Goal: Task Accomplishment & Management: Manage account settings

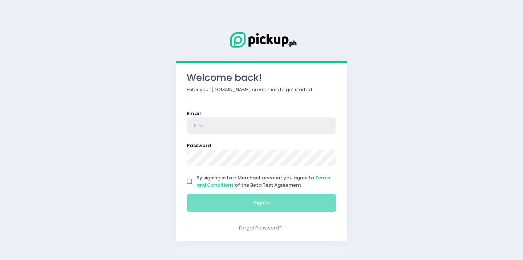
type input "[EMAIL_ADDRESS][DOMAIN_NAME]"
click at [190, 181] on input "By signing in to a Merchant account you agree to Terms and Conditions of the Be…" at bounding box center [190, 182] width 14 height 14
checkbox input "true"
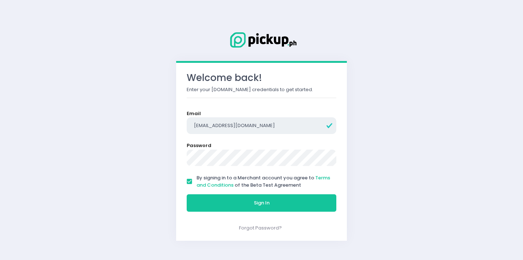
click at [255, 127] on input "[EMAIL_ADDRESS][DOMAIN_NAME]" at bounding box center [262, 125] width 150 height 17
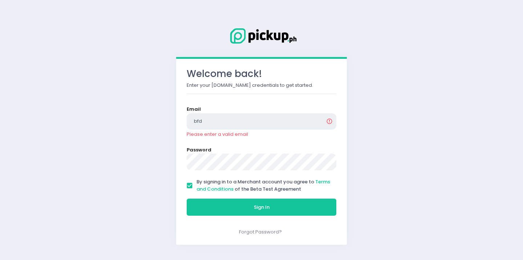
type input "[DOMAIN_NAME][EMAIL_ADDRESS][DOMAIN_NAME]"
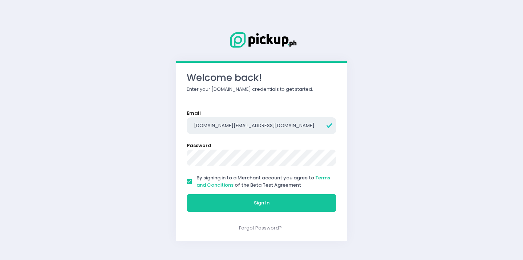
click at [187, 194] on button "Sign In" at bounding box center [262, 202] width 150 height 17
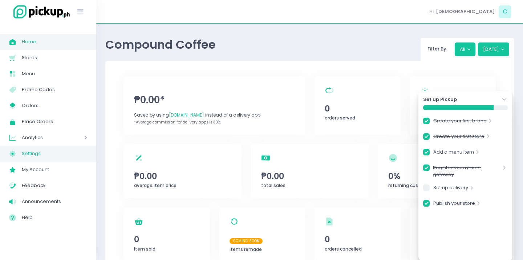
click at [52, 155] on span "Settings" at bounding box center [54, 153] width 65 height 9
checkbox input "true"
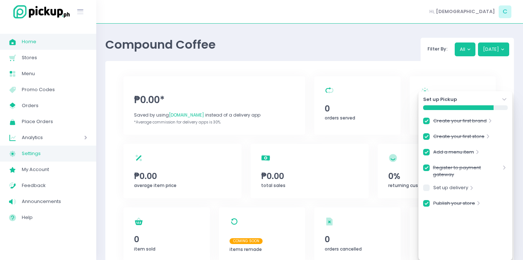
checkbox input "true"
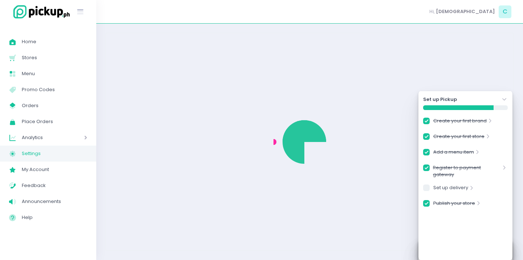
checkbox input "true"
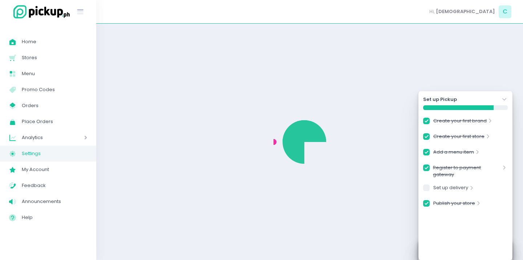
select select "active"
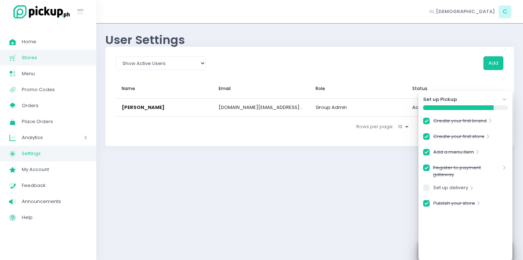
click at [56, 55] on span "Stores" at bounding box center [54, 57] width 65 height 9
checkbox input "true"
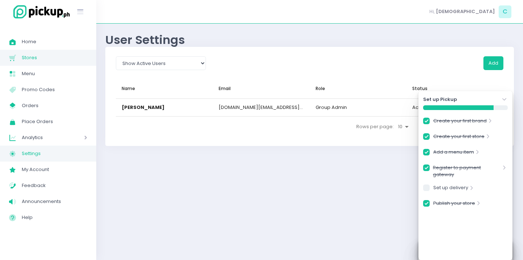
checkbox input "true"
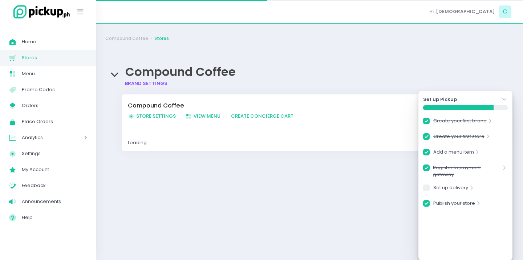
checkbox input "true"
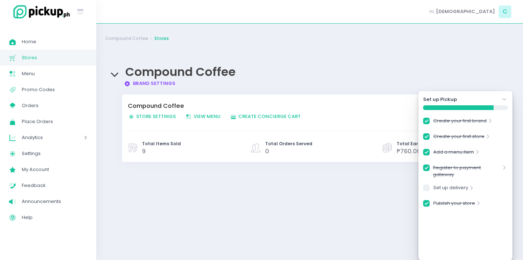
click at [162, 115] on span "Store Settings Created with Sketch. Store Settings" at bounding box center [152, 116] width 48 height 7
checkbox input "true"
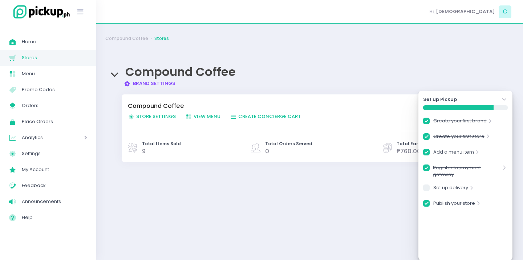
checkbox input "true"
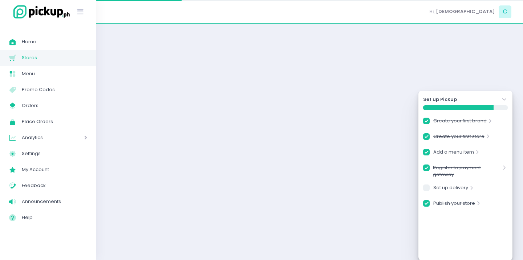
checkbox input "true"
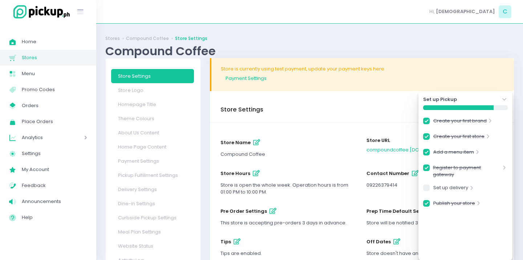
click at [505, 97] on icon "Stockholm-icons / Navigation / Angle-down Created with Sketch." at bounding box center [504, 99] width 7 height 7
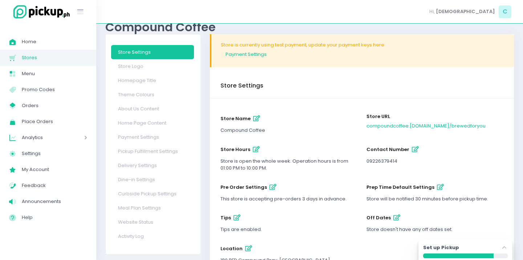
scroll to position [57, 0]
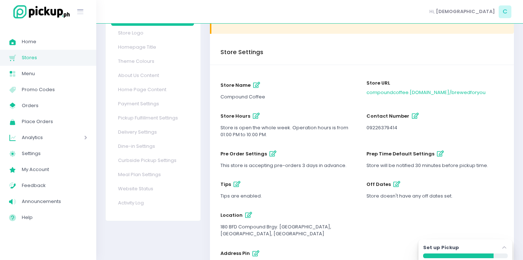
click at [395, 183] on icon "button" at bounding box center [396, 184] width 7 height 6
click at [271, 155] on icon "button" at bounding box center [273, 154] width 7 height 6
click at [255, 118] on icon "button" at bounding box center [256, 116] width 7 height 6
select select "13:00"
select select "22:00"
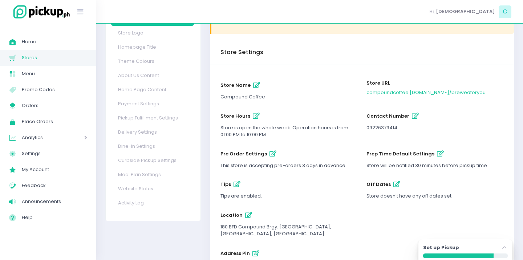
select select "13:00"
select select "22:00"
select select "13:00"
select select "22:00"
select select "13:00"
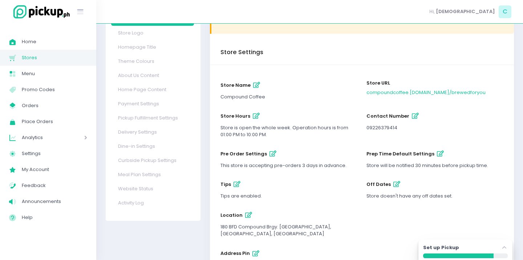
select select "22:00"
select select "13:00"
select select "22:00"
select select "13:00"
select select "22:00"
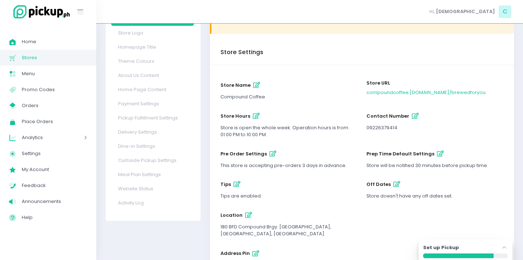
select select "13:00"
select select "22:00"
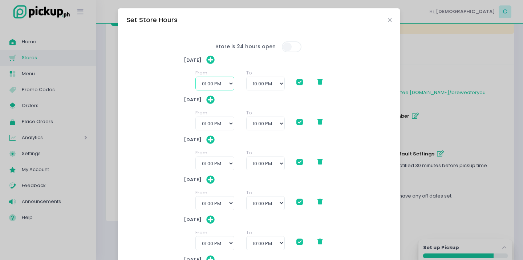
click at [220, 82] on select "12:00 AM 12:30 AM 01:00 AM 01:30 AM 02:00 AM 02:30 AM 03:00 AM 03:30 AM 04:00 A…" at bounding box center [214, 84] width 39 height 14
select select "10:30"
click at [195, 77] on select "12:00 AM 12:30 AM 01:00 AM 01:30 AM 02:00 AM 02:30 AM 03:00 AM 03:30 AM 04:00 A…" at bounding box center [214, 84] width 39 height 14
checkbox input "true"
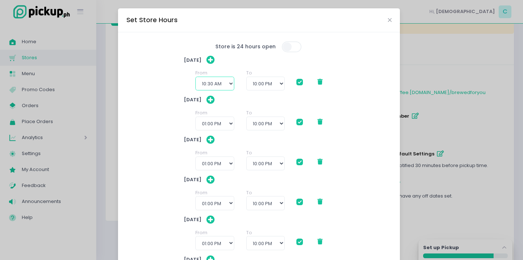
checkbox input "true"
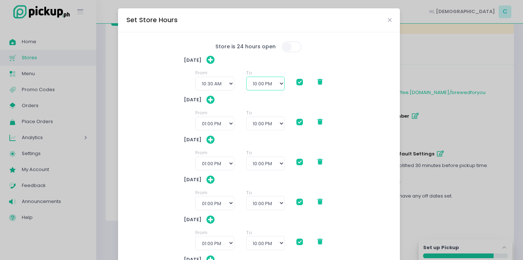
click at [270, 83] on select "11:30 AM 12:00 PM 12:30 PM 01:00 PM 01:30 PM 02:00 PM 02:30 PM 03:00 PM 03:30 P…" at bounding box center [265, 84] width 39 height 14
click at [222, 120] on select "12:00 AM 12:30 AM 01:00 AM 01:30 AM 02:00 AM 02:30 AM 03:00 AM 03:30 AM 04:00 A…" at bounding box center [214, 124] width 39 height 14
select select "10:30"
click at [195, 117] on select "12:00 AM 12:30 AM 01:00 AM 01:30 AM 02:00 AM 02:30 AM 03:00 AM 03:30 AM 04:00 A…" at bounding box center [214, 124] width 39 height 14
checkbox input "true"
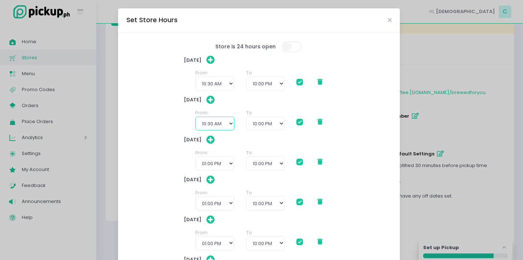
checkbox input "true"
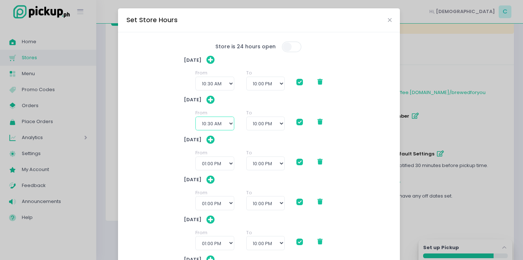
checkbox input "true"
click at [208, 164] on select "12:00 AM 12:30 AM 01:00 AM 01:30 AM 02:00 AM 02:30 AM 03:00 AM 03:30 AM 04:00 A…" at bounding box center [214, 164] width 39 height 14
select select "10:30"
click at [195, 157] on select "12:00 AM 12:30 AM 01:00 AM 01:30 AM 02:00 AM 02:30 AM 03:00 AM 03:30 AM 04:00 A…" at bounding box center [214, 164] width 39 height 14
checkbox input "true"
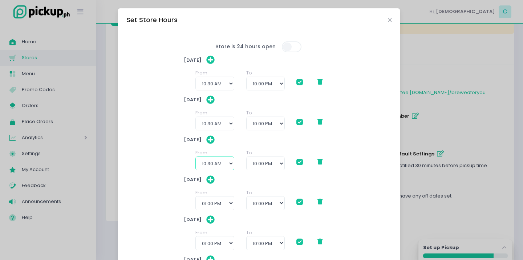
checkbox input "true"
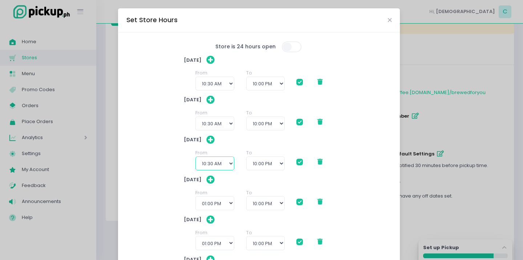
checkbox input "true"
click at [218, 167] on select "12:00 AM 12:30 AM 01:00 AM 01:30 AM 02:00 AM 02:30 AM 03:00 AM 03:30 AM 04:00 A…" at bounding box center [214, 164] width 39 height 14
click at [195, 157] on select "12:00 AM 12:30 AM 01:00 AM 01:30 AM 02:00 AM 02:30 AM 03:00 AM 03:30 AM 04:00 A…" at bounding box center [214, 164] width 39 height 14
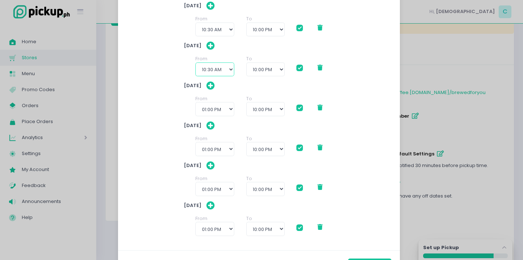
scroll to position [102, 0]
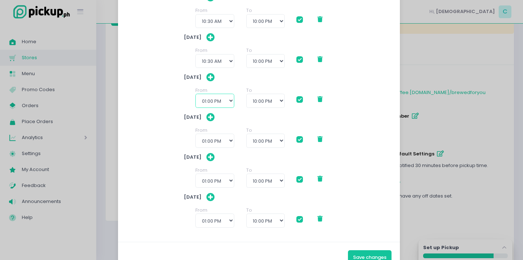
click at [209, 106] on select "12:00 AM 12:30 AM 01:00 AM 01:30 AM 02:00 AM 02:30 AM 03:00 AM 03:30 AM 04:00 A…" at bounding box center [214, 101] width 39 height 14
select select "10:30"
click at [195, 94] on select "12:00 AM 12:30 AM 01:00 AM 01:30 AM 02:00 AM 02:30 AM 03:00 AM 03:30 AM 04:00 A…" at bounding box center [214, 101] width 39 height 14
checkbox input "true"
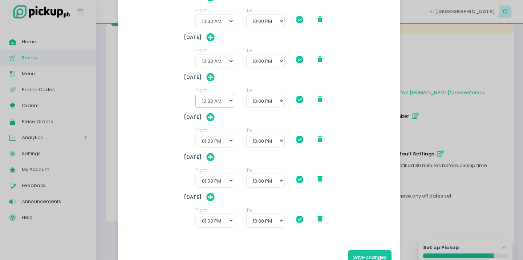
checkbox input "true"
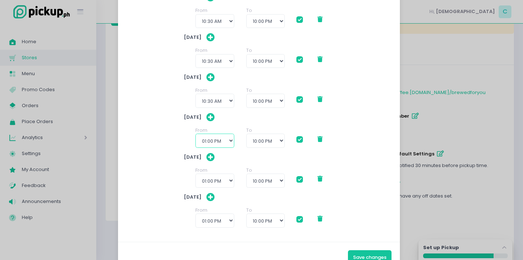
click at [215, 141] on select "12:00 AM 12:30 AM 01:00 AM 01:30 AM 02:00 AM 02:30 AM 03:00 AM 03:30 AM 04:00 A…" at bounding box center [214, 141] width 39 height 14
select select "10:30"
click at [195, 134] on select "12:00 AM 12:30 AM 01:00 AM 01:30 AM 02:00 AM 02:30 AM 03:00 AM 03:30 AM 04:00 A…" at bounding box center [214, 141] width 39 height 14
checkbox input "true"
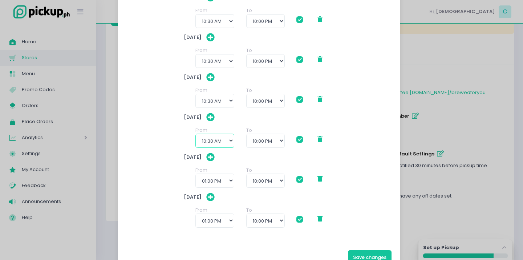
checkbox input "true"
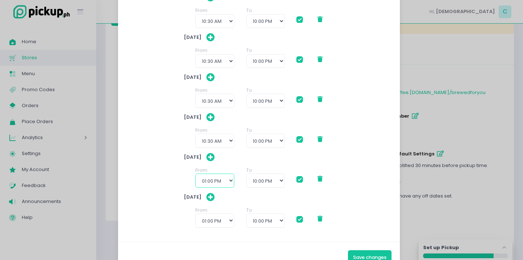
click at [211, 179] on select "12:00 AM 12:30 AM 01:00 AM 01:30 AM 02:00 AM 02:30 AM 03:00 AM 03:30 AM 04:00 A…" at bounding box center [214, 181] width 39 height 14
select select "10:30"
click at [195, 174] on select "12:00 AM 12:30 AM 01:00 AM 01:30 AM 02:00 AM 02:30 AM 03:00 AM 03:30 AM 04:00 A…" at bounding box center [214, 181] width 39 height 14
checkbox input "true"
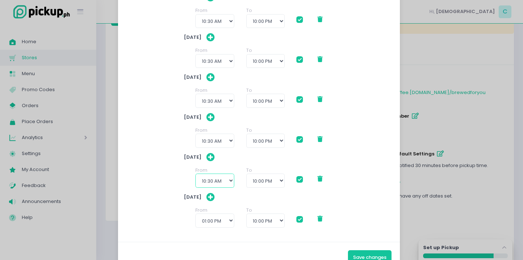
checkbox input "true"
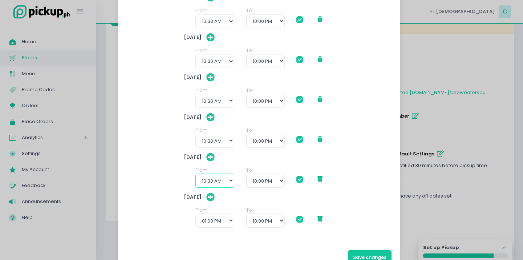
scroll to position [123, 0]
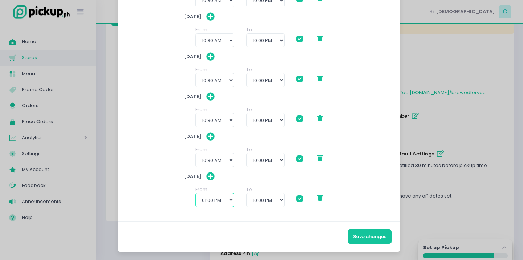
click at [211, 198] on select "12:00 AM 12:30 AM 01:00 AM 01:30 AM 02:00 AM 02:30 AM 03:00 AM 03:30 AM 04:00 A…" at bounding box center [214, 200] width 39 height 14
select select "10:30"
click at [195, 193] on select "12:00 AM 12:30 AM 01:00 AM 01:30 AM 02:00 AM 02:30 AM 03:00 AM 03:30 AM 04:00 A…" at bounding box center [214, 200] width 39 height 14
checkbox input "true"
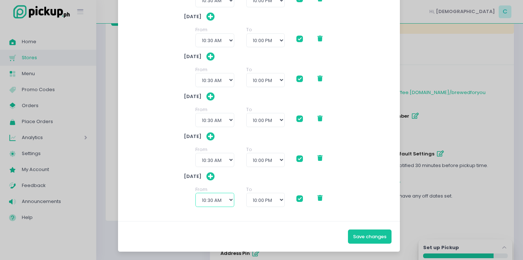
checkbox input "true"
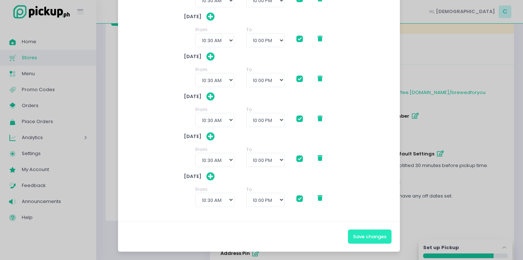
click at [356, 234] on button "Save changes" at bounding box center [370, 237] width 44 height 14
checkbox input "true"
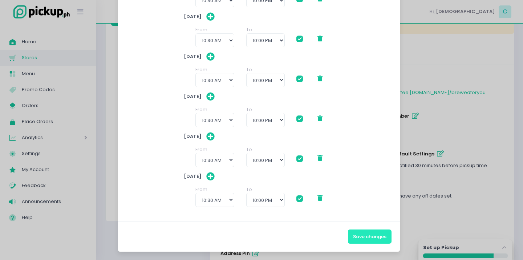
checkbox input "true"
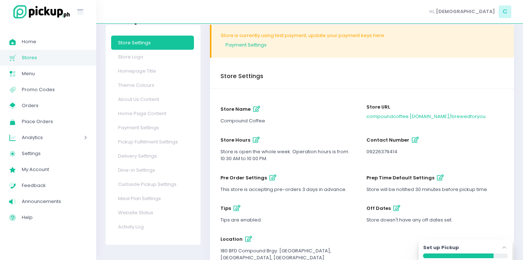
scroll to position [87, 0]
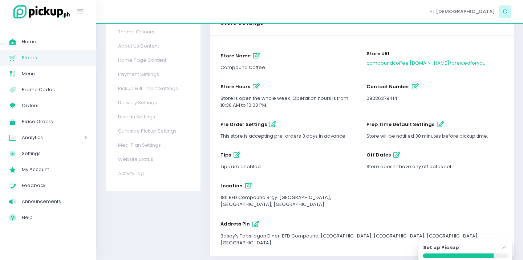
click at [246, 183] on icon "button" at bounding box center [248, 186] width 7 height 6
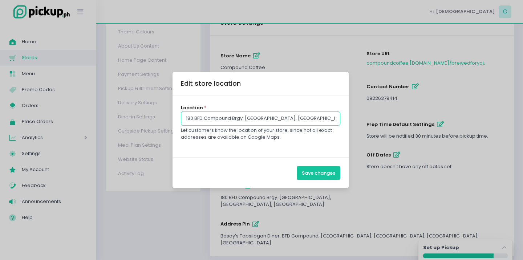
click at [191, 119] on input "180 BFD Compound Brgy. [GEOGRAPHIC_DATA], [GEOGRAPHIC_DATA], [GEOGRAPHIC_DATA]" at bounding box center [261, 119] width 160 height 14
type input "O"
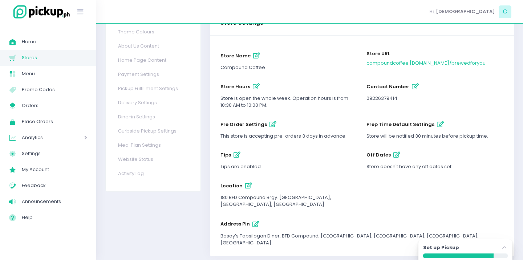
click at [255, 221] on icon "button" at bounding box center [255, 224] width 7 height 6
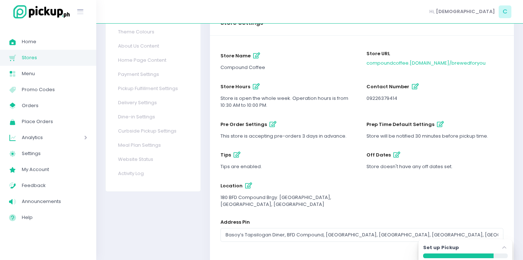
click at [244, 189] on button "location" at bounding box center [249, 186] width 12 height 12
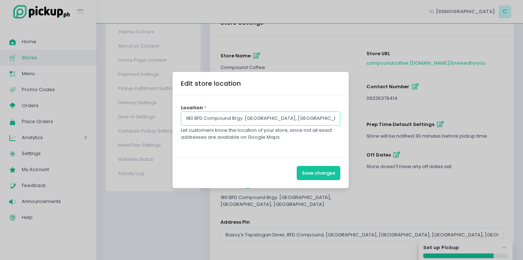
click at [262, 116] on input "180 BFD Compound Brgy. [GEOGRAPHIC_DATA], [GEOGRAPHIC_DATA], [GEOGRAPHIC_DATA]" at bounding box center [261, 119] width 160 height 14
drag, startPoint x: 192, startPoint y: 117, endPoint x: 180, endPoint y: 116, distance: 12.4
click at [180, 116] on div "Location * 180 BFD Compound Brgy. [GEOGRAPHIC_DATA], [GEOGRAPHIC_DATA] Let cust…" at bounding box center [261, 126] width 176 height 61
type input "215 BFD Compound Brgy. [GEOGRAPHIC_DATA], [GEOGRAPHIC_DATA], [GEOGRAPHIC_DATA]"
click at [335, 177] on button "Save changes" at bounding box center [319, 173] width 44 height 14
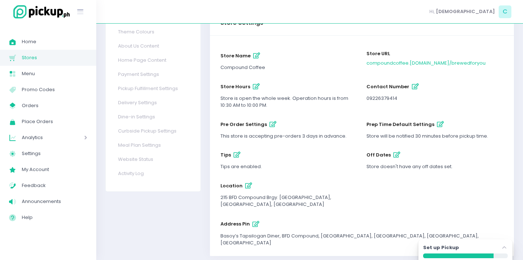
click at [272, 124] on icon "button" at bounding box center [273, 124] width 7 height 6
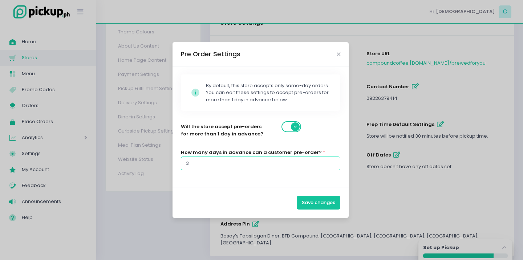
click at [262, 161] on input "3" at bounding box center [261, 164] width 160 height 14
type input "1"
click at [308, 199] on button "Save changes" at bounding box center [319, 203] width 44 height 14
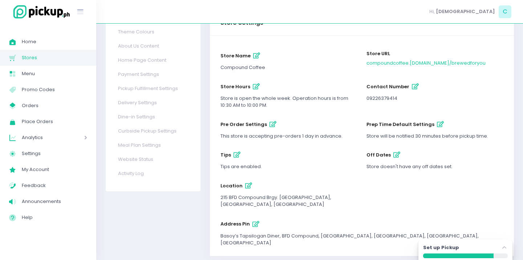
click at [245, 187] on icon "button" at bounding box center [248, 186] width 7 height 6
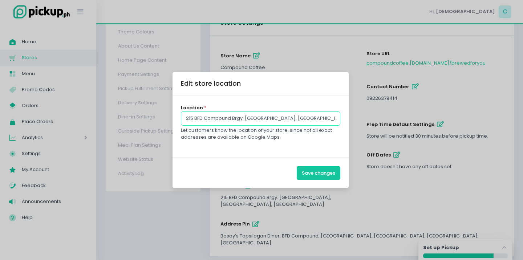
drag, startPoint x: 262, startPoint y: 117, endPoint x: 326, endPoint y: 119, distance: 63.6
click at [326, 119] on input "215 BFD Compound Brgy. [GEOGRAPHIC_DATA], [GEOGRAPHIC_DATA], [GEOGRAPHIC_DATA]" at bounding box center [261, 119] width 160 height 14
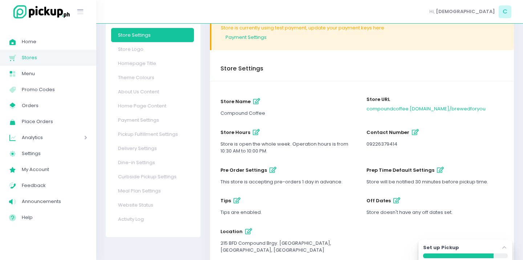
scroll to position [40, 0]
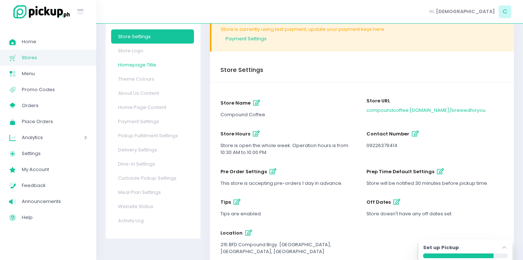
click at [154, 66] on link "Homepage Title" at bounding box center [152, 65] width 83 height 14
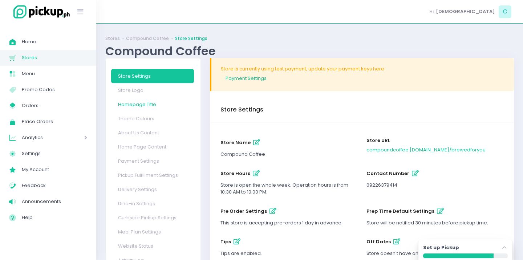
select select "small"
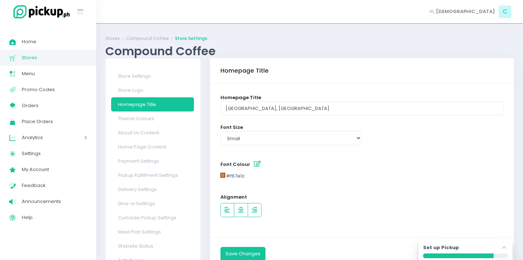
scroll to position [28, 0]
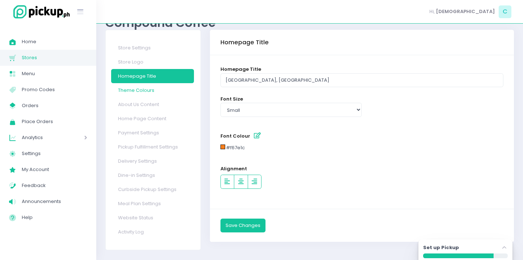
click at [151, 89] on link "Theme Colours" at bounding box center [152, 90] width 83 height 14
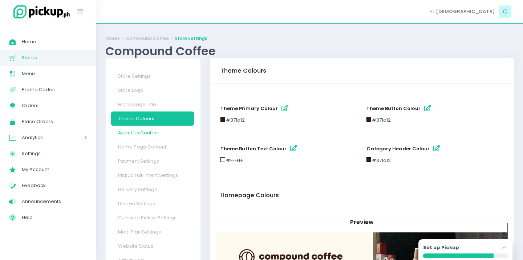
click at [157, 131] on link "About Us Content" at bounding box center [152, 133] width 83 height 14
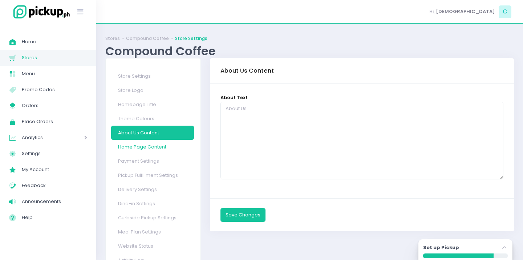
click at [162, 146] on link "Home Page Content" at bounding box center [152, 147] width 83 height 14
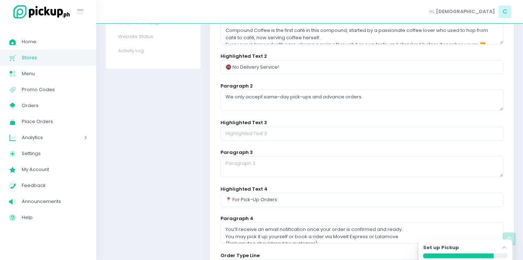
scroll to position [234, 0]
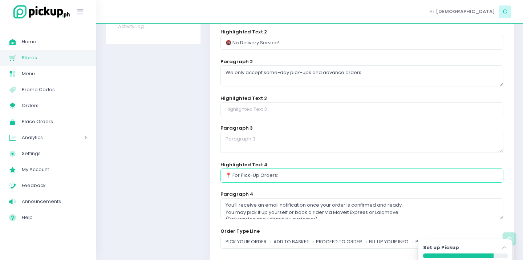
click at [303, 175] on input "📍 For Pick-Up Orders:" at bounding box center [361, 176] width 283 height 14
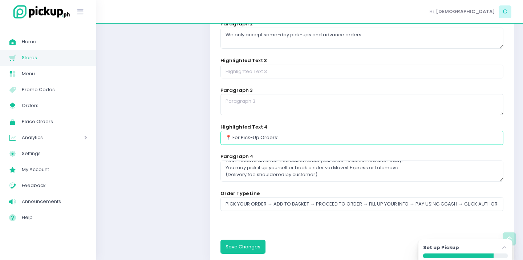
scroll to position [287, 0]
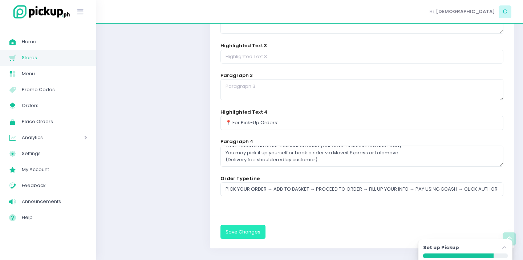
click at [247, 231] on button "Save Changes" at bounding box center [242, 232] width 45 height 14
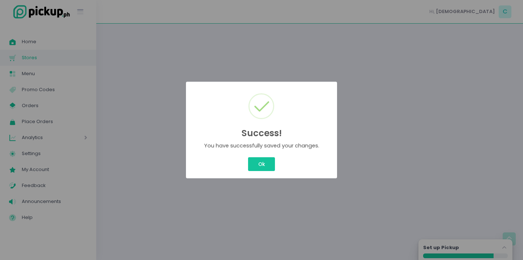
scroll to position [0, 0]
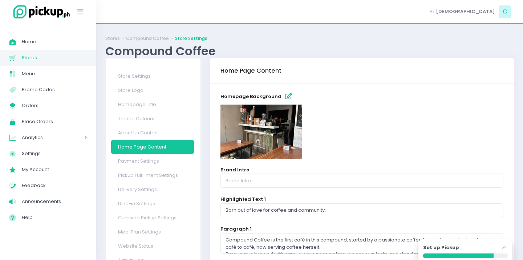
click at [255, 150] on button "Ok" at bounding box center [261, 146] width 13 height 7
click at [161, 77] on link "Store Settings" at bounding box center [152, 76] width 83 height 14
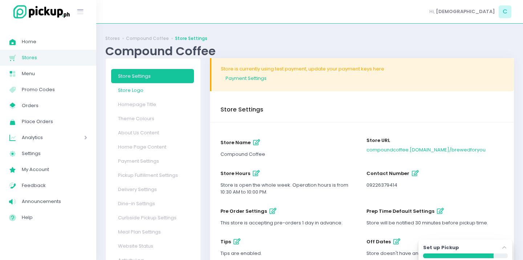
click at [138, 89] on link "Store Logo" at bounding box center [152, 90] width 83 height 14
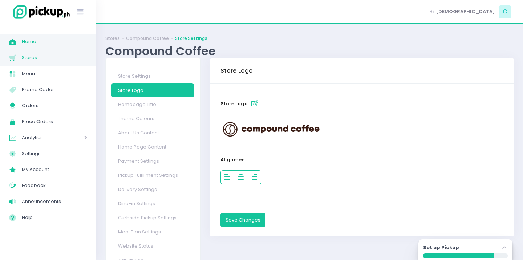
click at [33, 41] on span "Home" at bounding box center [54, 41] width 65 height 9
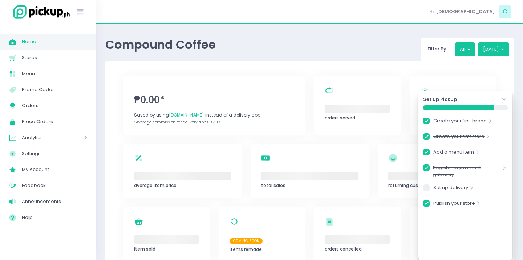
checkbox input "true"
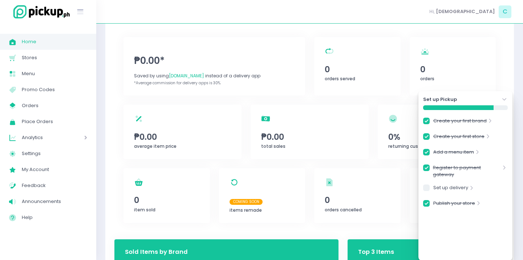
scroll to position [139, 0]
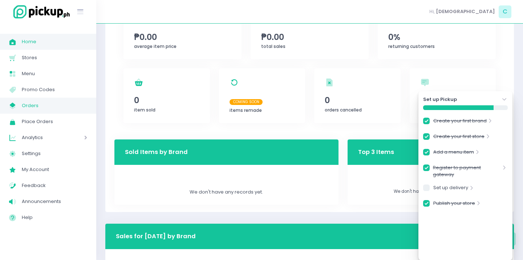
click at [52, 104] on span "Orders" at bounding box center [54, 105] width 65 height 9
checkbox input "true"
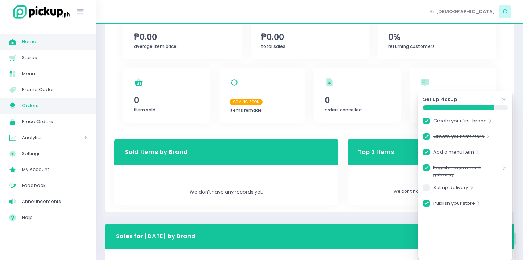
checkbox input "true"
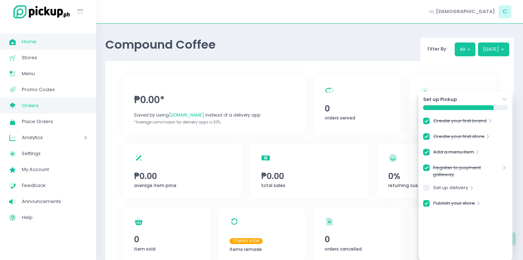
checkbox input "true"
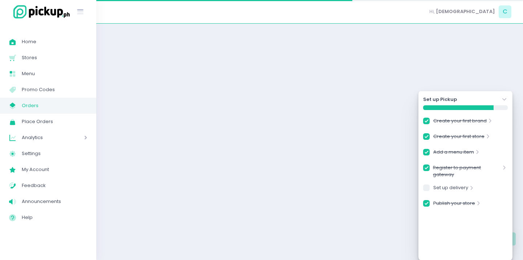
checkbox input "true"
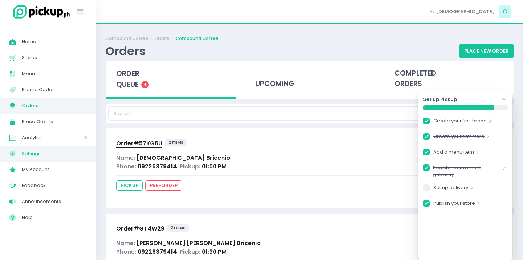
click at [43, 152] on span "Settings" at bounding box center [54, 153] width 65 height 9
checkbox input "true"
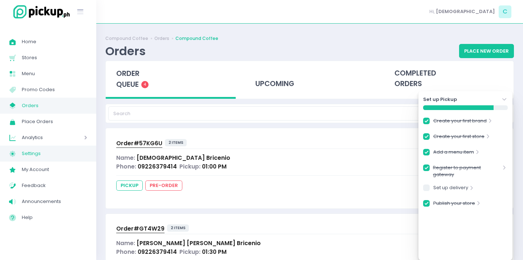
checkbox input "true"
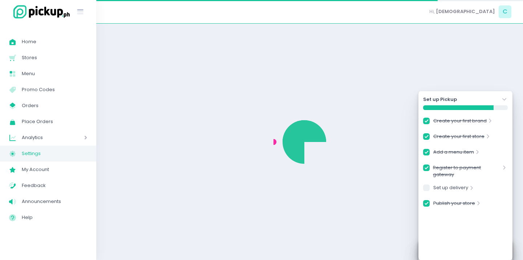
checkbox input "true"
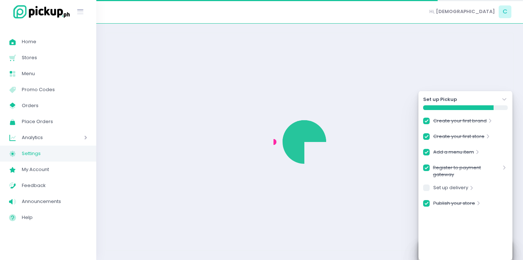
select select "active"
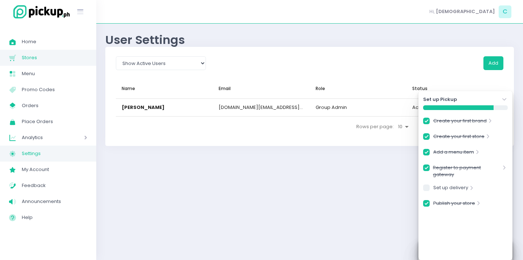
click at [55, 61] on span "Stores" at bounding box center [54, 57] width 65 height 9
checkbox input "true"
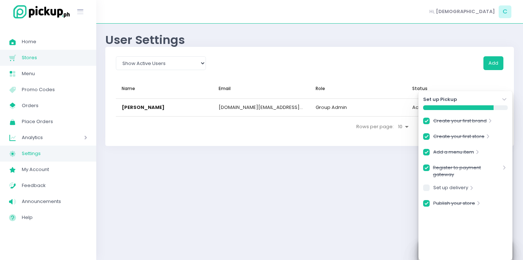
checkbox input "true"
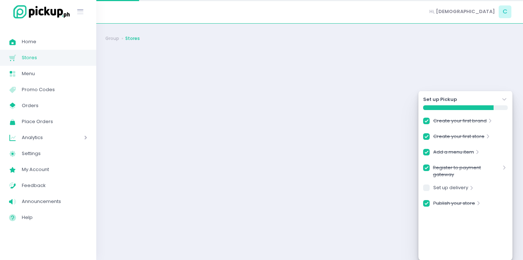
checkbox input "true"
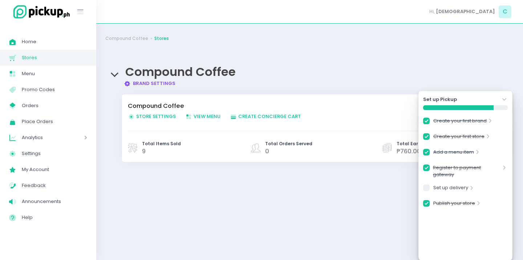
click at [166, 115] on span "Store Settings Created with Sketch. Store Settings" at bounding box center [152, 116] width 48 height 7
checkbox input "true"
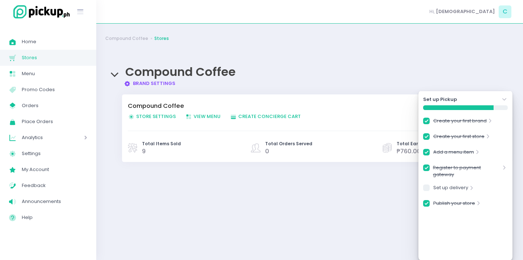
checkbox input "true"
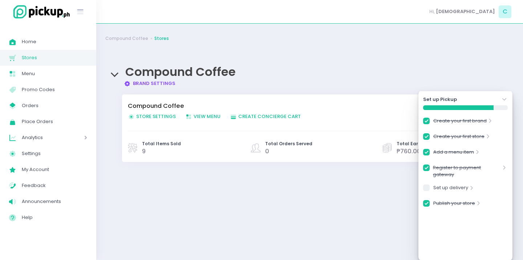
checkbox input "true"
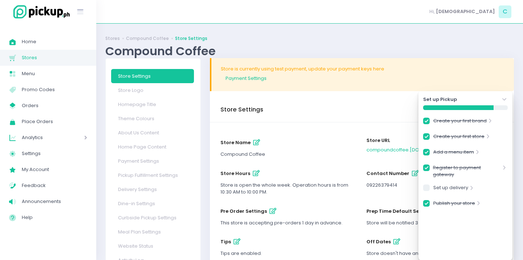
scroll to position [87, 0]
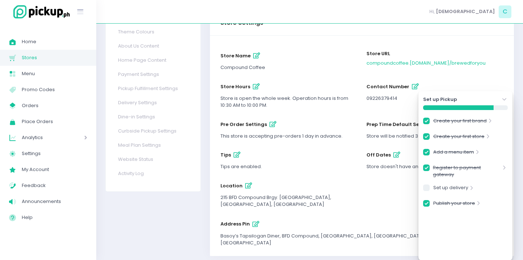
click at [254, 221] on icon "button" at bounding box center [255, 224] width 7 height 6
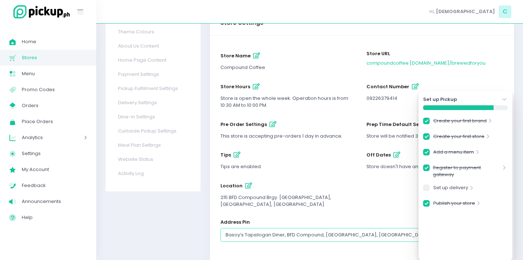
click at [255, 228] on input "Basoy’s Tapsilogan Diner, BFD Compound, [GEOGRAPHIC_DATA], [GEOGRAPHIC_DATA], […" at bounding box center [361, 235] width 283 height 14
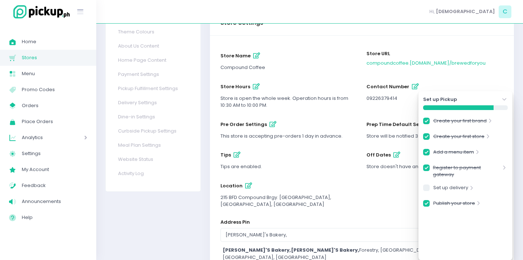
click at [291, 247] on span "[PERSON_NAME]'s Bakery," at bounding box center [325, 250] width 68 height 7
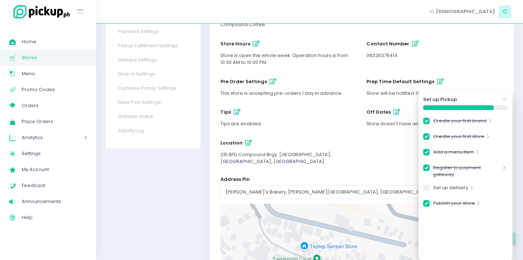
scroll to position [139, 0]
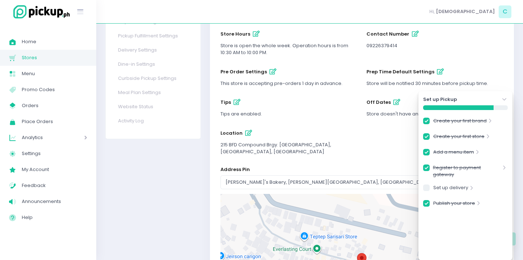
click at [503, 98] on icon "Stockholm-icons / Navigation / Angle-down Created with Sketch." at bounding box center [504, 99] width 7 height 7
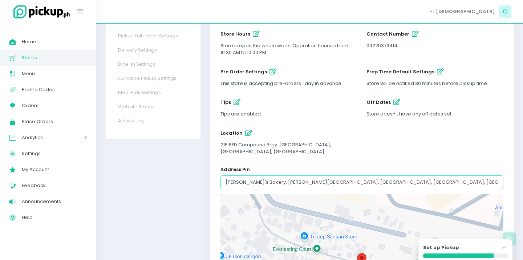
drag, startPoint x: 262, startPoint y: 174, endPoint x: 210, endPoint y: 175, distance: 52.3
click at [210, 175] on div "store name Compound Coffee Store URL compoundcoffee .[DOMAIN_NAME] / brewedfory…" at bounding box center [362, 173] width 304 height 380
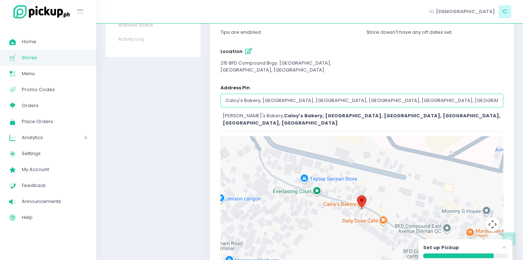
scroll to position [231, 0]
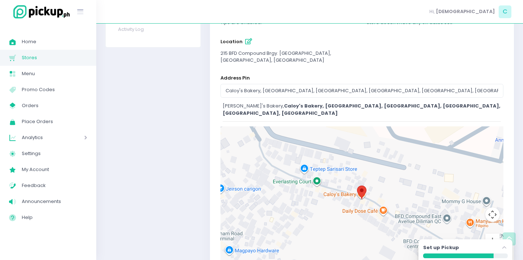
type input "[PERSON_NAME]'s Bakery, [PERSON_NAME][GEOGRAPHIC_DATA], [GEOGRAPHIC_DATA], [GEO…"
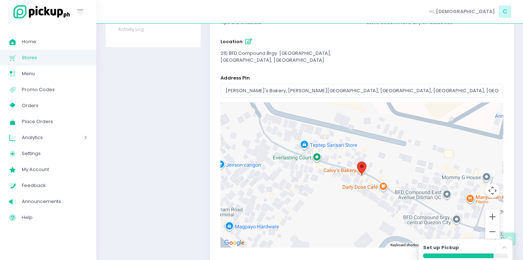
scroll to position [253, 0]
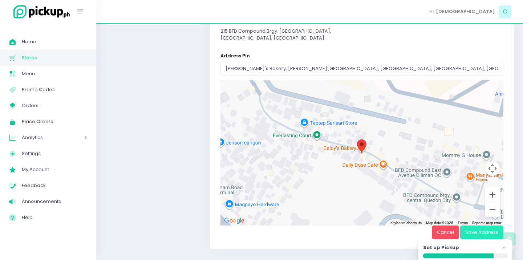
click at [478, 226] on button "Save Address" at bounding box center [481, 233] width 43 height 14
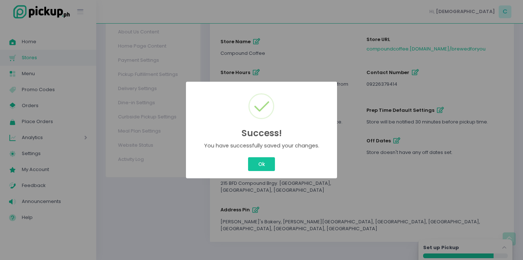
scroll to position [87, 0]
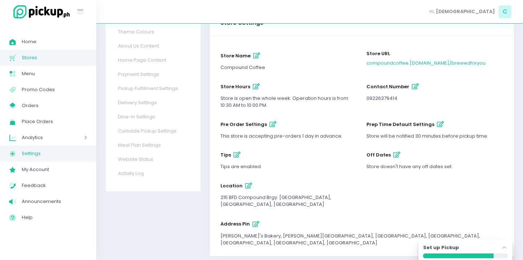
click at [53, 151] on span "Settings" at bounding box center [54, 153] width 65 height 9
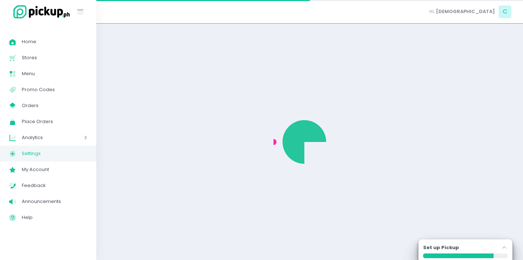
select select "active"
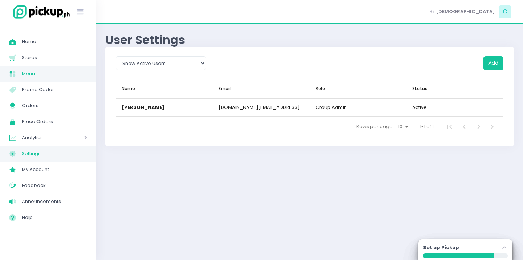
click at [58, 67] on link "Menu Created with Sketch. Menu" at bounding box center [48, 74] width 96 height 16
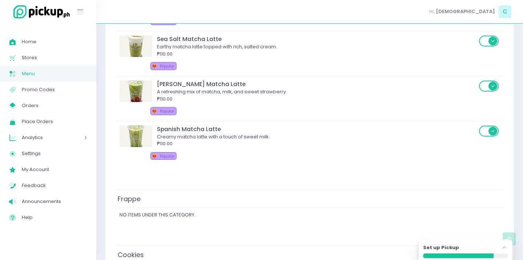
scroll to position [1110, 0]
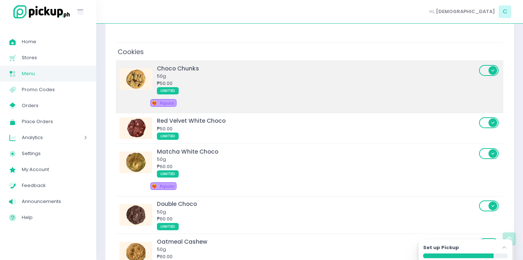
click at [487, 72] on span at bounding box center [489, 70] width 21 height 11
click at [116, 64] on input "checkbox" at bounding box center [116, 64] width 0 height 0
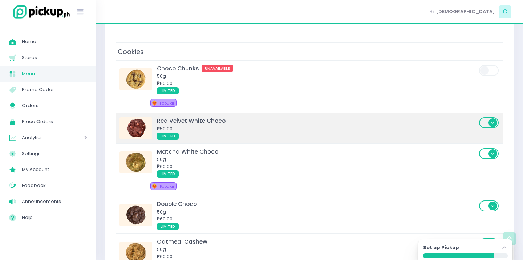
click at [487, 122] on span at bounding box center [489, 122] width 21 height 11
click at [116, 117] on input "checkbox" at bounding box center [116, 117] width 0 height 0
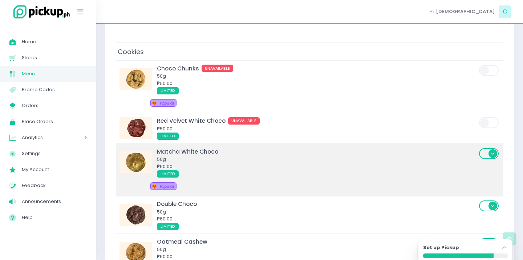
click at [487, 155] on span at bounding box center [489, 153] width 21 height 11
click at [116, 147] on input "checkbox" at bounding box center [116, 147] width 0 height 0
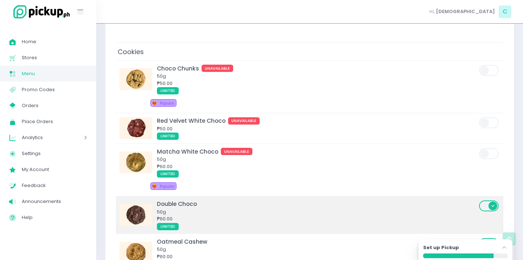
click at [486, 207] on span at bounding box center [489, 205] width 21 height 11
click at [116, 200] on input "checkbox" at bounding box center [116, 200] width 0 height 0
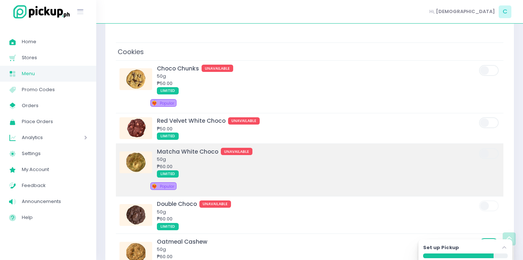
scroll to position [1162, 0]
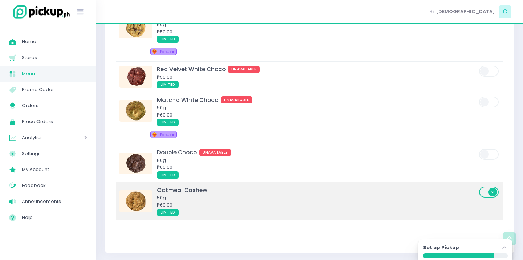
click at [484, 190] on span at bounding box center [489, 192] width 21 height 11
click at [116, 186] on input "checkbox" at bounding box center [116, 186] width 0 height 0
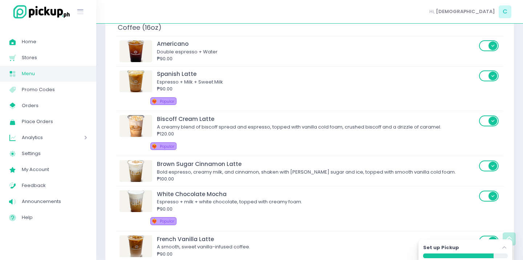
scroll to position [0, 0]
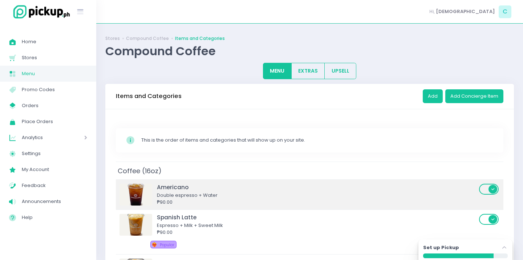
click at [293, 187] on div "Americano" at bounding box center [317, 187] width 320 height 8
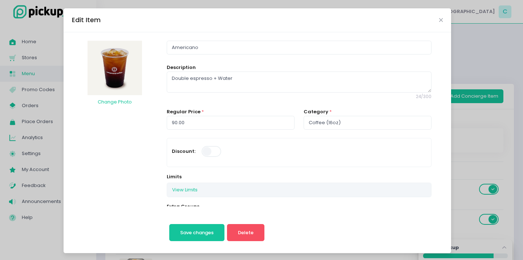
click at [476, 103] on div "Edit Item Change Photo Americano Description Double espresso + Water 24 / 300 R…" at bounding box center [261, 130] width 523 height 260
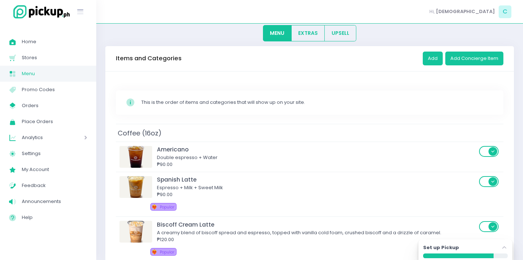
scroll to position [104, 0]
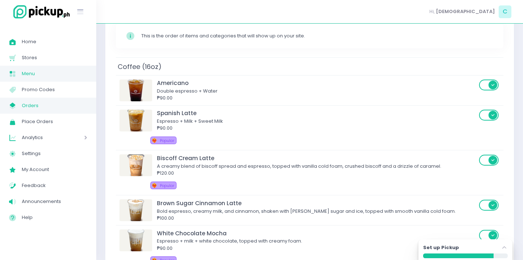
click at [45, 104] on span "Orders" at bounding box center [54, 105] width 65 height 9
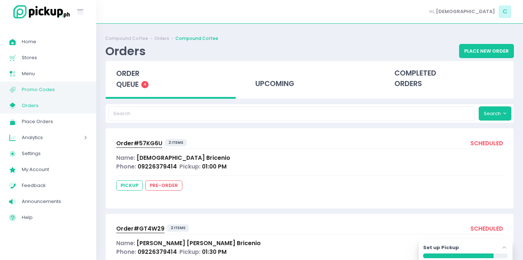
click at [49, 91] on span "Promo Codes" at bounding box center [54, 89] width 65 height 9
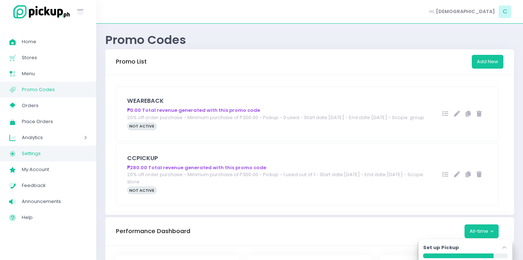
click at [43, 153] on span "Settings" at bounding box center [54, 153] width 65 height 9
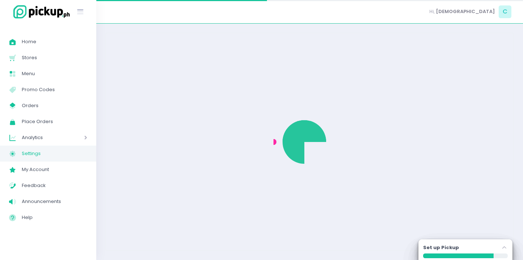
select select "active"
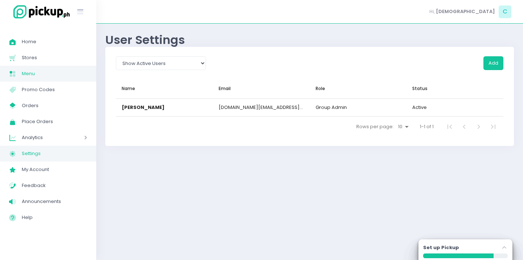
click at [42, 71] on span "Menu" at bounding box center [54, 73] width 65 height 9
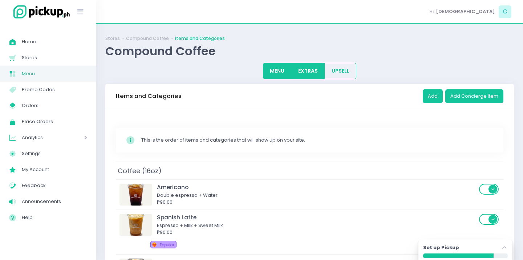
click at [312, 74] on button "EXTRAS" at bounding box center [308, 71] width 34 height 16
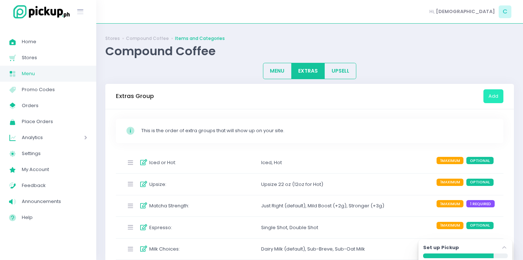
click at [491, 95] on button "Add" at bounding box center [493, 96] width 20 height 14
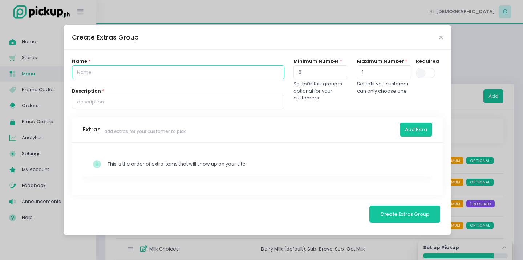
click at [232, 70] on input "text" at bounding box center [178, 72] width 212 height 14
click at [264, 100] on input "text" at bounding box center [178, 102] width 212 height 14
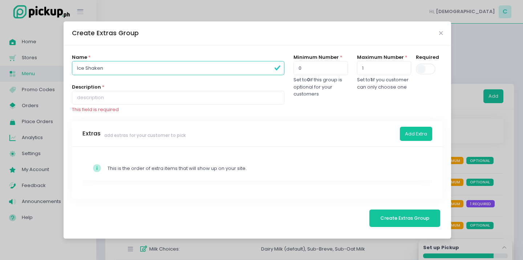
click at [83, 73] on input "Ice Shaken" at bounding box center [178, 68] width 212 height 14
click at [83, 72] on input "Ice Shakend" at bounding box center [178, 68] width 212 height 14
click at [82, 69] on input "Ice Shakend" at bounding box center [178, 68] width 212 height 14
click at [117, 68] on input "Iced Shakend" at bounding box center [178, 68] width 212 height 14
type input "Iced Shaken"
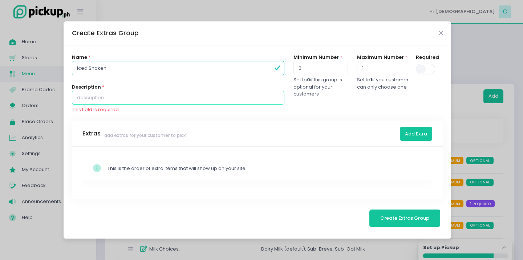
click at [227, 98] on input "text" at bounding box center [178, 98] width 212 height 14
type input "I"
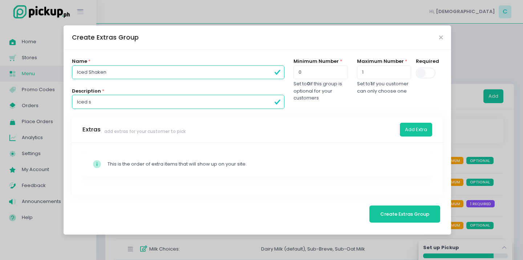
paste input "haken with sugar and a hint of cinnamon for a sweet, refreshing kick."
type input "Iced shaken with sugar and a hint of cinnamon for a sweet, refreshing kick."
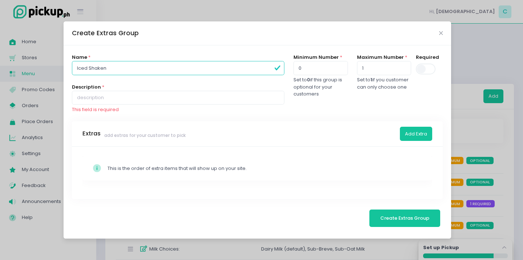
click at [252, 70] on input "Iced Shaken" at bounding box center [178, 68] width 212 height 14
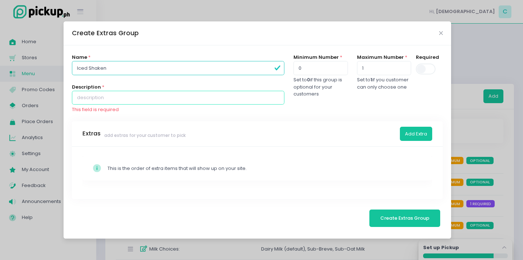
click at [255, 98] on input "text" at bounding box center [178, 98] width 212 height 14
paste input "Iced shaken with sugar and a hint of cinnamon for a sweet, refreshing kick."
type input "Iced shaken with sugar and a hint of cinnamon for a sweet, refreshing kick."
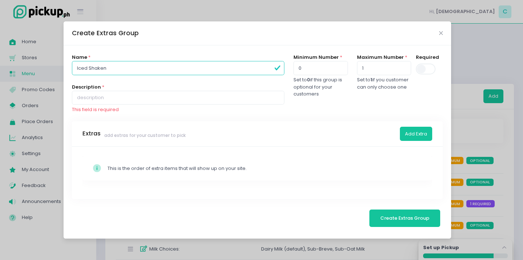
click at [231, 69] on input "Iced Shaken" at bounding box center [178, 68] width 212 height 14
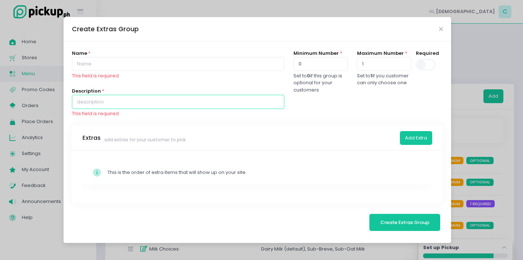
click at [250, 102] on input "text" at bounding box center [178, 102] width 212 height 14
click at [442, 31] on icon "Close" at bounding box center [441, 29] width 4 height 5
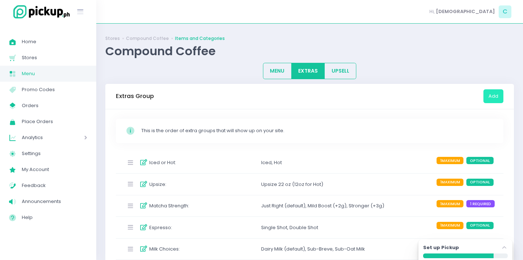
click at [331, 191] on div "Upsize : Upsize 22 oz (12oz for Hot) 1 MAXIMUM OPTIONAL" at bounding box center [310, 184] width 388 height 21
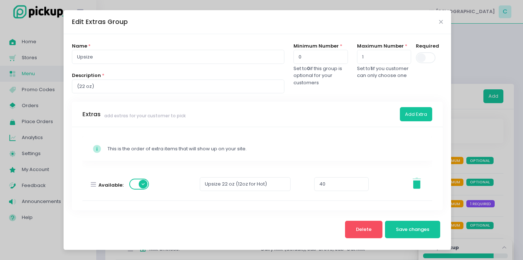
click at [455, 117] on div "Edit Extras Group Name * Upsize Description * (22 oz) Minimum Number * 0 Set to…" at bounding box center [261, 130] width 523 height 260
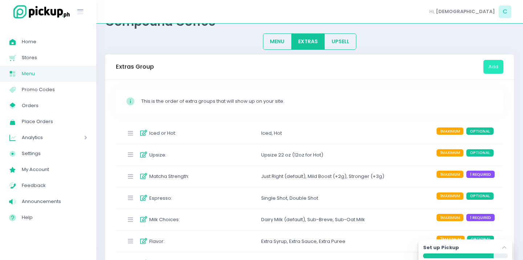
scroll to position [84, 0]
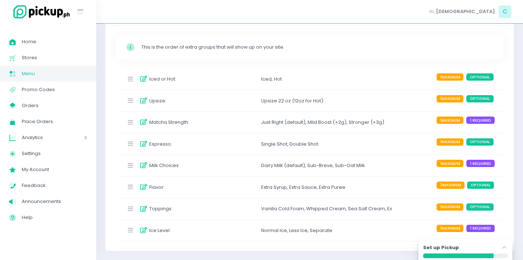
click at [339, 144] on div "Single Shot , Double Shot" at bounding box center [326, 144] width 131 height 12
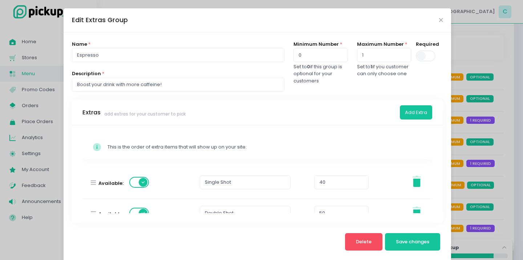
scroll to position [17, 0]
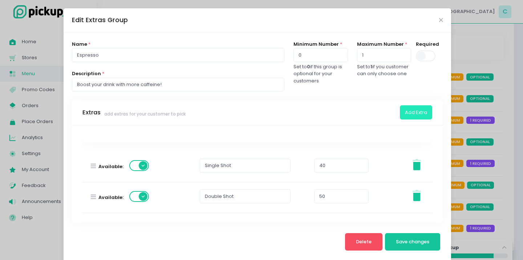
click at [423, 112] on button "Add Extra" at bounding box center [416, 112] width 32 height 14
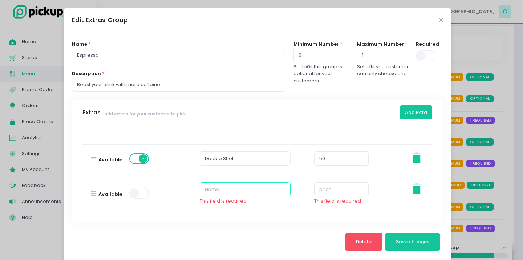
click at [253, 189] on input "text" at bounding box center [245, 189] width 91 height 14
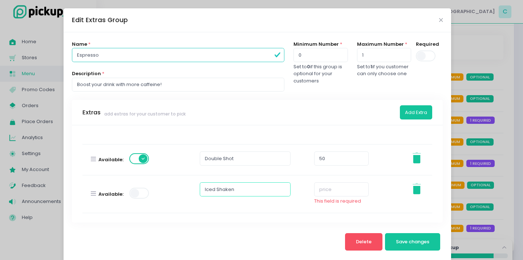
type input "Iced Shaken"
click at [325, 194] on input "number" at bounding box center [341, 189] width 54 height 14
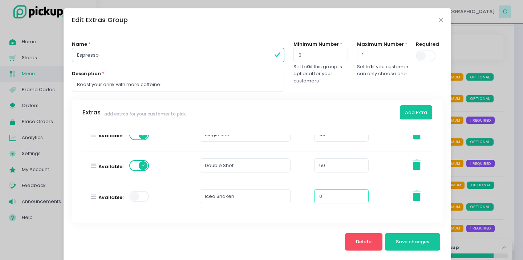
scroll to position [47, 0]
type input "0"
click at [139, 195] on span at bounding box center [139, 196] width 21 height 11
click at [137, 196] on span at bounding box center [139, 196] width 21 height 11
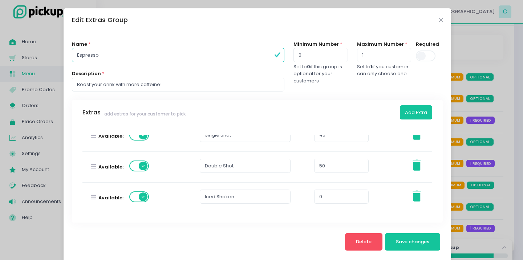
click at [422, 238] on button "Save changes" at bounding box center [413, 241] width 56 height 17
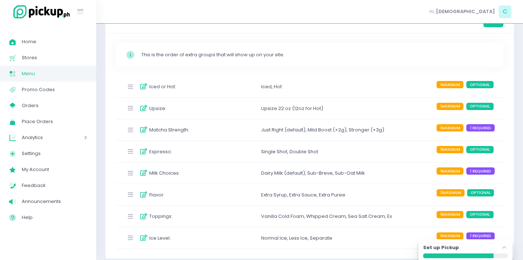
scroll to position [84, 0]
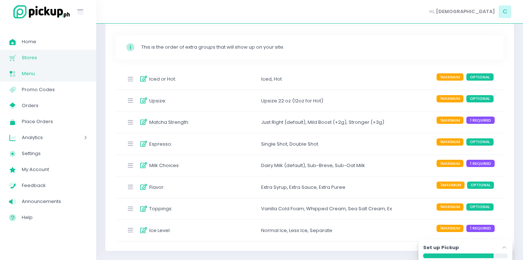
click at [43, 56] on span "Stores" at bounding box center [54, 57] width 65 height 9
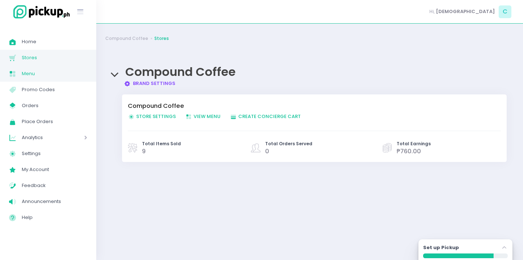
click at [47, 75] on span "Menu" at bounding box center [54, 73] width 65 height 9
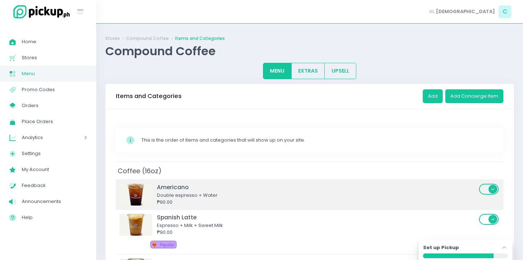
click at [185, 197] on div "Double espresso + Water" at bounding box center [317, 195] width 320 height 7
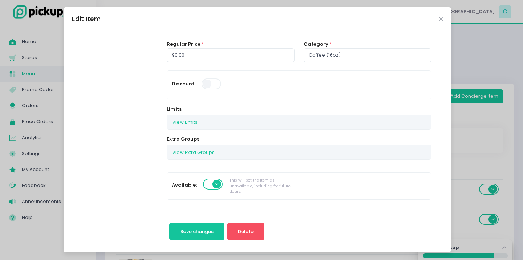
scroll to position [88, 0]
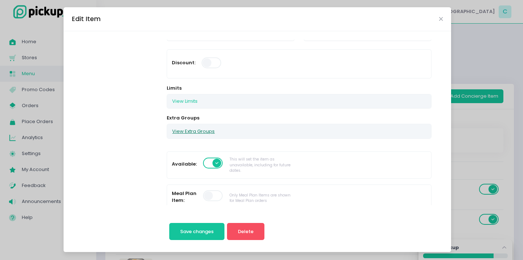
click at [200, 131] on button "View Extra Groups" at bounding box center [193, 131] width 53 height 14
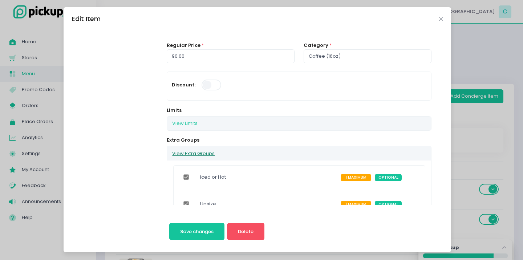
scroll to position [163, 0]
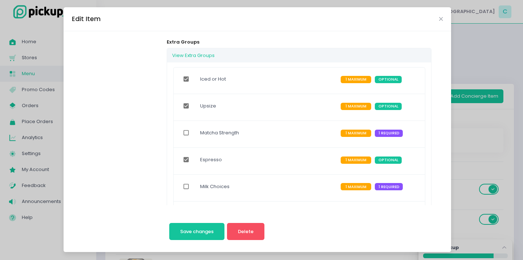
click at [232, 164] on div "Espresso" at bounding box center [267, 160] width 145 height 19
click at [472, 110] on div "Edit Item Change Photo Americano Description Double espresso + Water 24 / 300 R…" at bounding box center [261, 130] width 523 height 260
